Goal: Task Accomplishment & Management: Manage account settings

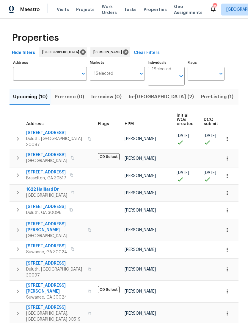
click at [107, 9] on span "Work Orders" at bounding box center [109, 10] width 15 height 12
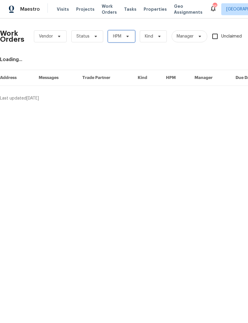
click at [129, 38] on icon at bounding box center [127, 36] width 5 height 5
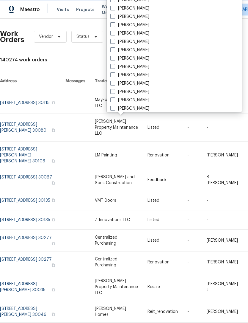
scroll to position [409, 0]
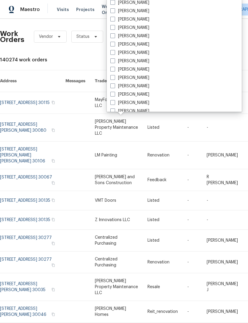
click at [114, 29] on span at bounding box center [112, 27] width 5 height 5
click at [114, 29] on input "[PERSON_NAME]" at bounding box center [112, 27] width 4 height 4
checkbox input "true"
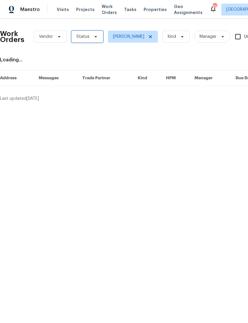
click at [98, 37] on span "Status" at bounding box center [87, 37] width 32 height 12
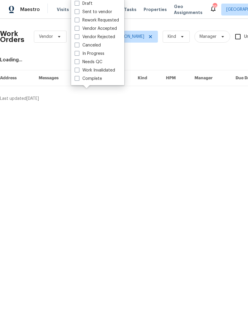
click at [79, 64] on label "Needs QC" at bounding box center [89, 62] width 28 height 6
click at [79, 63] on input "Needs QC" at bounding box center [77, 61] width 4 height 4
checkbox input "true"
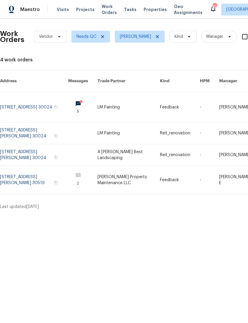
click at [48, 99] on link at bounding box center [34, 107] width 68 height 30
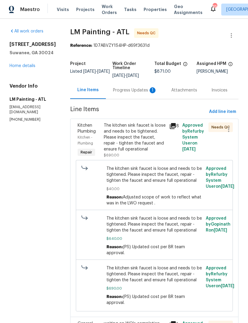
click at [143, 93] on div "Progress Updates 1" at bounding box center [135, 90] width 44 height 6
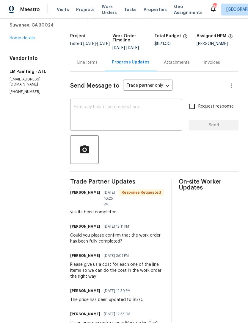
scroll to position [15, 0]
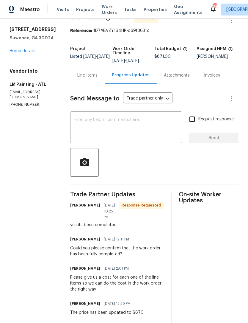
click at [98, 78] on div "Line Items" at bounding box center [87, 75] width 20 height 6
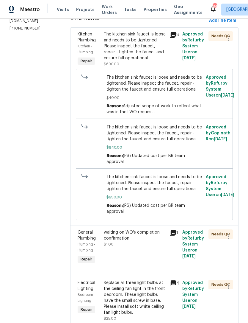
scroll to position [92, 0]
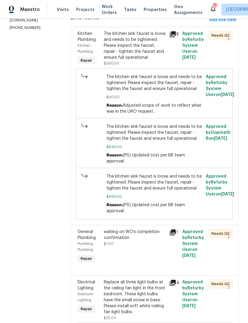
click at [143, 50] on div "The kitchen sink faucet is loose and needs to be tightened. Please inspect the …" at bounding box center [135, 46] width 62 height 30
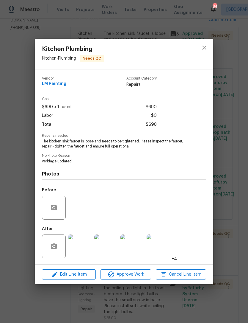
click at [84, 253] on img at bounding box center [80, 246] width 24 height 24
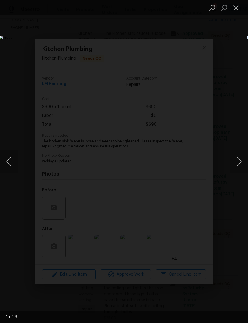
click at [240, 164] on button "Next image" at bounding box center [239, 161] width 18 height 24
click at [241, 165] on button "Next image" at bounding box center [239, 161] width 18 height 24
click at [240, 167] on button "Next image" at bounding box center [239, 161] width 18 height 24
click at [240, 169] on button "Next image" at bounding box center [239, 161] width 18 height 24
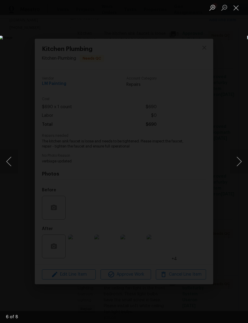
click at [241, 168] on button "Next image" at bounding box center [239, 161] width 18 height 24
click at [240, 169] on button "Next image" at bounding box center [239, 161] width 18 height 24
click at [240, 170] on button "Next image" at bounding box center [239, 161] width 18 height 24
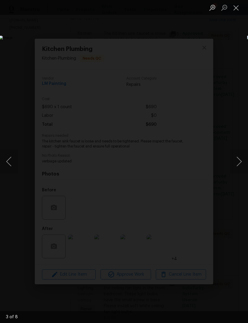
click at [237, 8] on button "Close lightbox" at bounding box center [236, 7] width 12 height 10
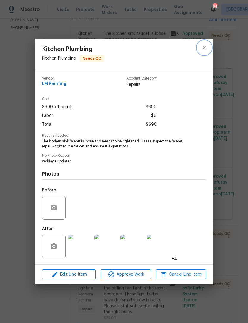
click at [206, 45] on icon "close" at bounding box center [204, 47] width 7 height 7
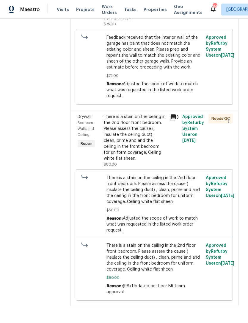
scroll to position [573, 0]
click at [166, 145] on div "There is a stain on the ceiling in the 2nd floor front bedroom. Please assess t…" at bounding box center [135, 138] width 62 height 48
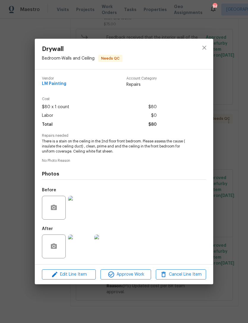
click at [87, 245] on img at bounding box center [80, 246] width 24 height 24
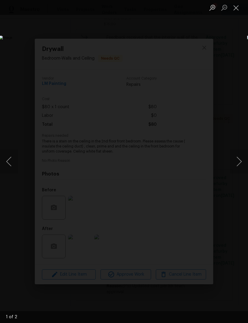
click at [242, 160] on button "Next image" at bounding box center [239, 161] width 18 height 24
click at [192, 198] on img "Lightbox" at bounding box center [95, 161] width 193 height 251
click at [237, 13] on button "Close lightbox" at bounding box center [236, 7] width 12 height 10
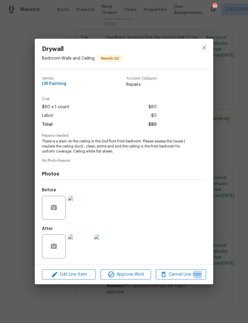
click at [113, 243] on img at bounding box center [106, 246] width 24 height 24
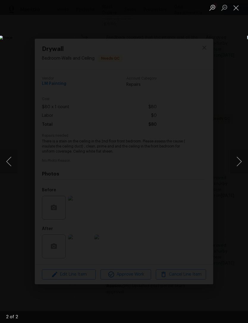
click at [238, 163] on button "Next image" at bounding box center [239, 161] width 18 height 24
click at [238, 9] on button "Close lightbox" at bounding box center [236, 7] width 12 height 10
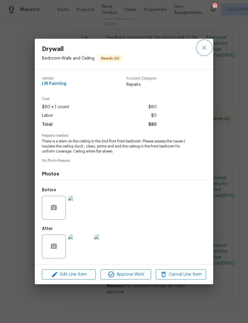
click at [204, 45] on icon "close" at bounding box center [204, 47] width 7 height 7
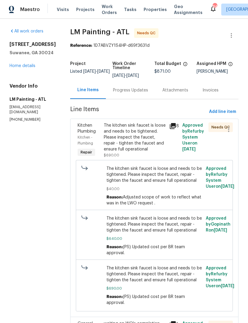
scroll to position [0, 0]
click at [27, 61] on div "1235 Park Pass Way Suwanee, GA 30024 Home details" at bounding box center [33, 54] width 46 height 27
click at [33, 66] on link "Home details" at bounding box center [23, 66] width 26 height 4
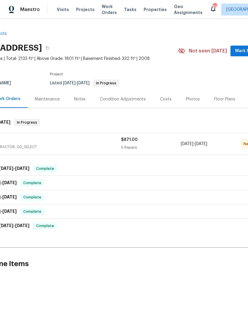
scroll to position [0, 76]
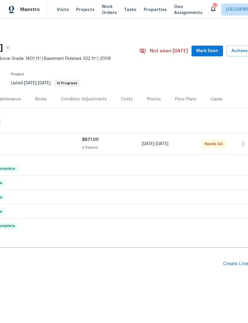
click at [207, 53] on span "Mark Seen" at bounding box center [207, 50] width 22 height 7
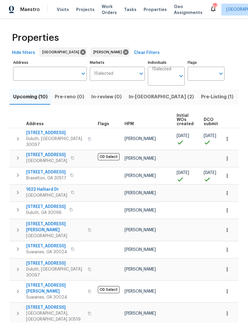
click at [108, 9] on span "Work Orders" at bounding box center [109, 10] width 15 height 12
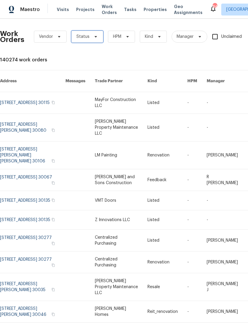
click at [93, 36] on icon at bounding box center [95, 36] width 5 height 5
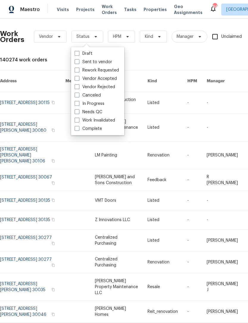
click at [79, 111] on span at bounding box center [77, 111] width 5 height 5
click at [79, 111] on input "Needs QC" at bounding box center [77, 111] width 4 height 4
checkbox input "true"
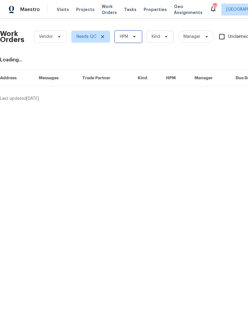
click at [136, 40] on span "HPM" at bounding box center [128, 37] width 27 height 12
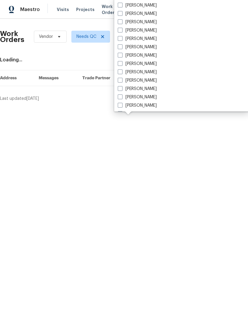
scroll to position [409, 0]
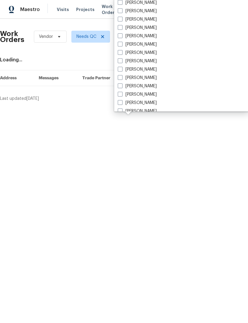
click at [122, 29] on span at bounding box center [120, 27] width 5 height 5
click at [122, 29] on input "[PERSON_NAME]" at bounding box center [120, 27] width 4 height 4
checkbox input "true"
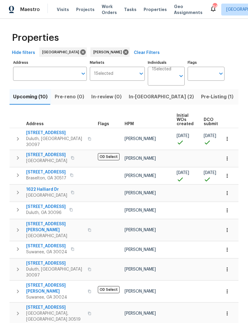
click at [106, 15] on span "Work Orders" at bounding box center [109, 10] width 15 height 12
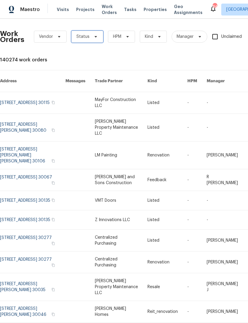
click at [95, 36] on icon at bounding box center [96, 36] width 2 height 1
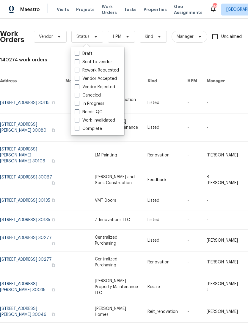
click at [75, 114] on label "Needs QC" at bounding box center [89, 112] width 28 height 6
click at [75, 113] on input "Needs QC" at bounding box center [77, 111] width 4 height 4
checkbox input "true"
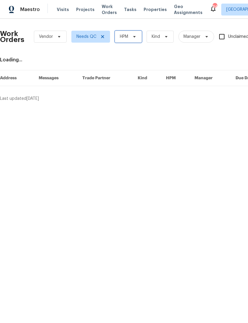
click at [139, 39] on span "HPM" at bounding box center [128, 37] width 27 height 12
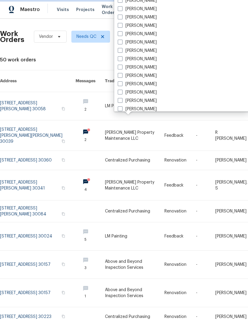
scroll to position [391, 0]
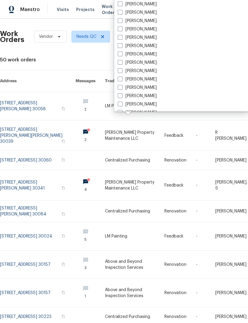
click at [124, 46] on label "[PERSON_NAME]" at bounding box center [137, 46] width 39 height 6
click at [122, 46] on input "[PERSON_NAME]" at bounding box center [120, 45] width 4 height 4
checkbox input "true"
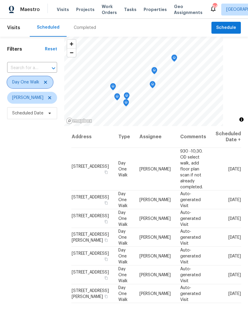
click at [45, 84] on icon at bounding box center [45, 82] width 5 height 5
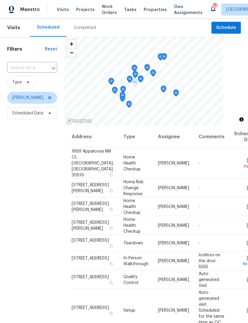
click at [0, 0] on icon at bounding box center [0, 0] width 0 height 0
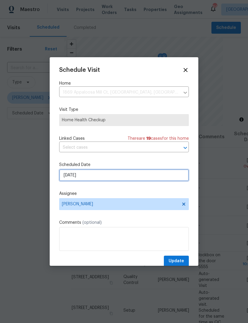
click at [120, 177] on input "[DATE]" at bounding box center [124, 175] width 130 height 12
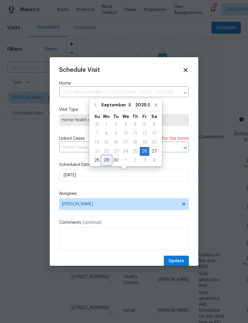
click at [105, 161] on div "29" at bounding box center [107, 160] width 10 height 8
type input "[DATE]"
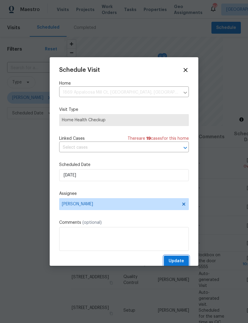
click at [182, 260] on span "Update" at bounding box center [176, 260] width 15 height 7
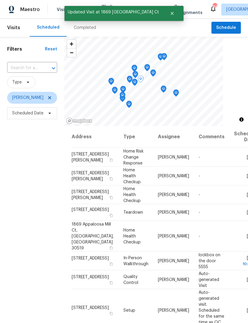
click at [0, 0] on icon at bounding box center [0, 0] width 0 height 0
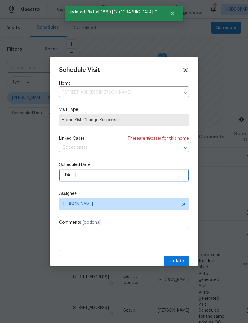
click at [128, 179] on input "9/28/2025" at bounding box center [124, 175] width 130 height 12
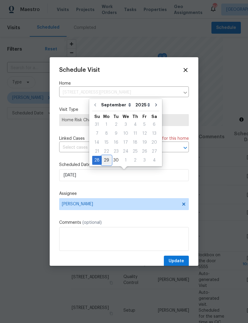
click at [109, 160] on div "29" at bounding box center [107, 160] width 10 height 8
type input "9/29/2025"
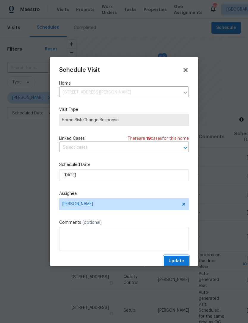
click at [182, 262] on span "Update" at bounding box center [176, 260] width 15 height 7
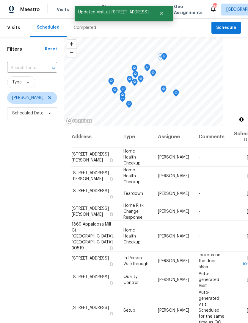
click at [0, 0] on icon at bounding box center [0, 0] width 0 height 0
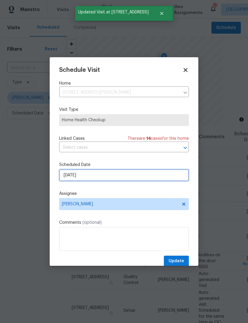
click at [126, 177] on input "9/28/2025" at bounding box center [124, 175] width 130 height 12
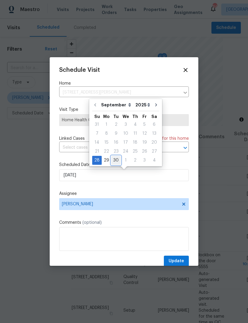
click at [119, 160] on div "30" at bounding box center [116, 160] width 10 height 8
type input "9/30/2025"
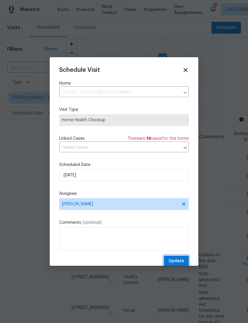
click at [186, 262] on button "Update" at bounding box center [176, 260] width 25 height 11
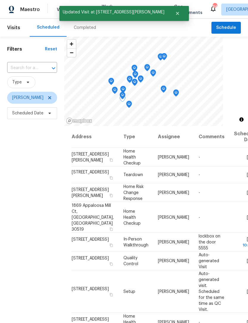
click at [0, 0] on icon at bounding box center [0, 0] width 0 height 0
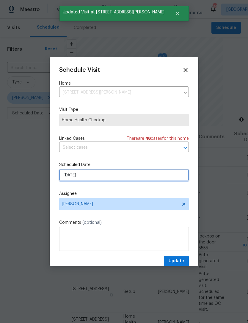
click at [123, 177] on input "9/28/2025" at bounding box center [124, 175] width 130 height 12
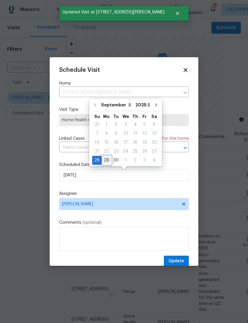
click at [108, 162] on div "29" at bounding box center [107, 160] width 10 height 8
type input "9/29/2025"
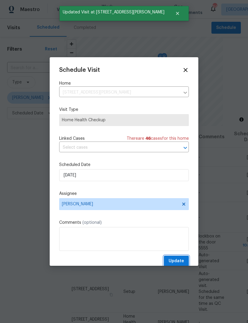
click at [179, 262] on span "Update" at bounding box center [176, 260] width 15 height 7
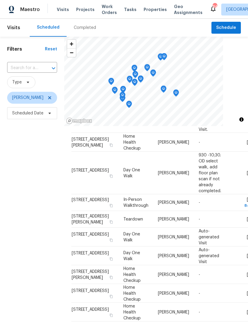
scroll to position [170, 0]
